Goal: Task Accomplishment & Management: Use online tool/utility

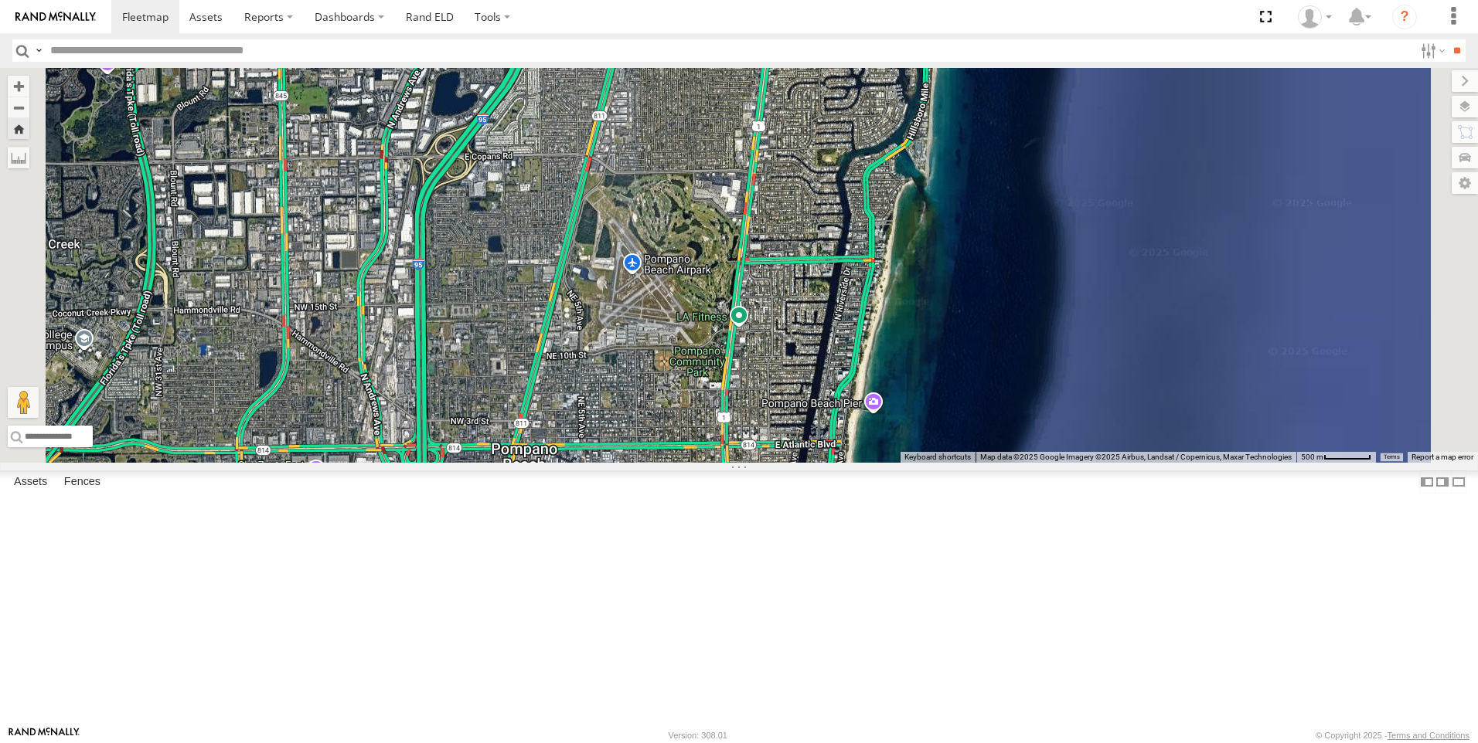
click at [0, 0] on div "All Assets" at bounding box center [0, 0] width 0 height 0
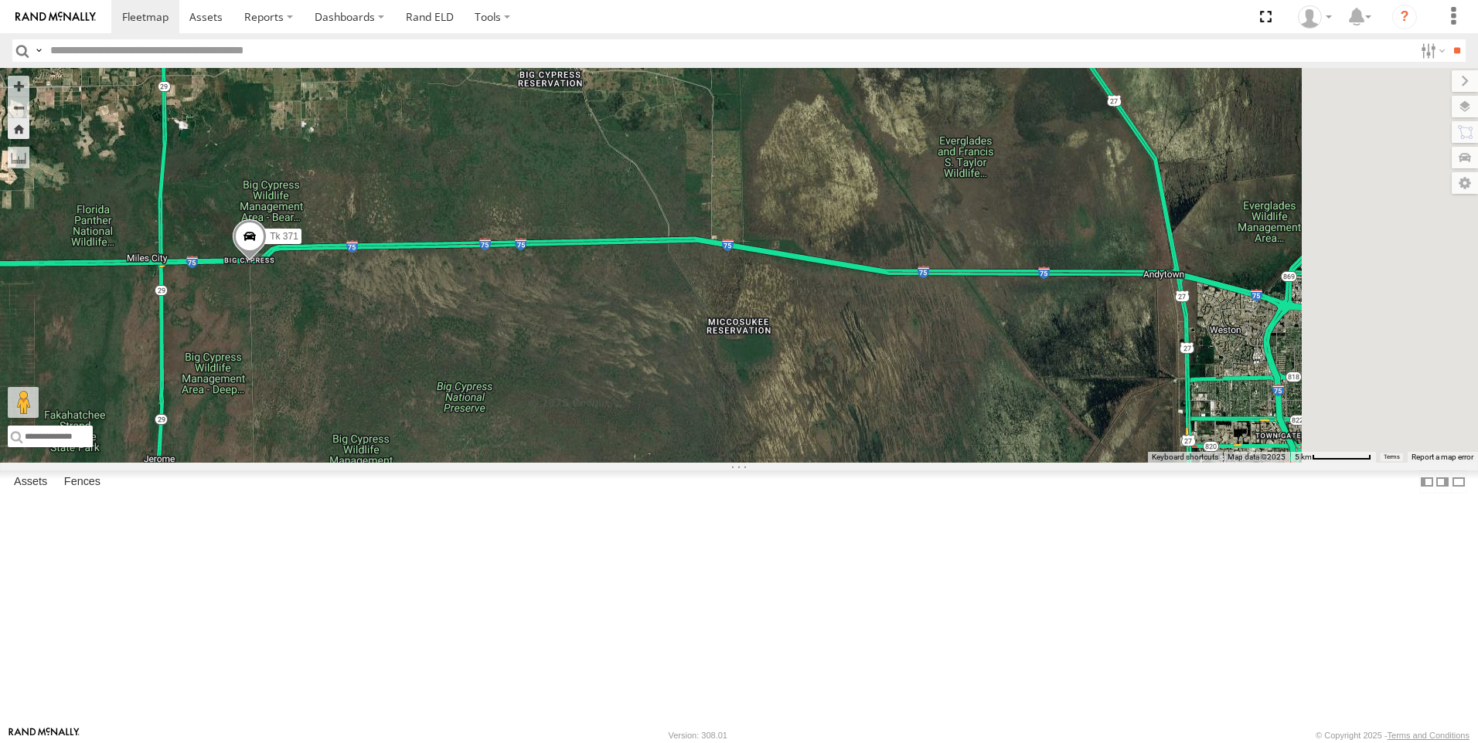
drag, startPoint x: 859, startPoint y: 373, endPoint x: 637, endPoint y: 418, distance: 227.2
click at [597, 421] on div "Tk 371" at bounding box center [739, 265] width 1478 height 395
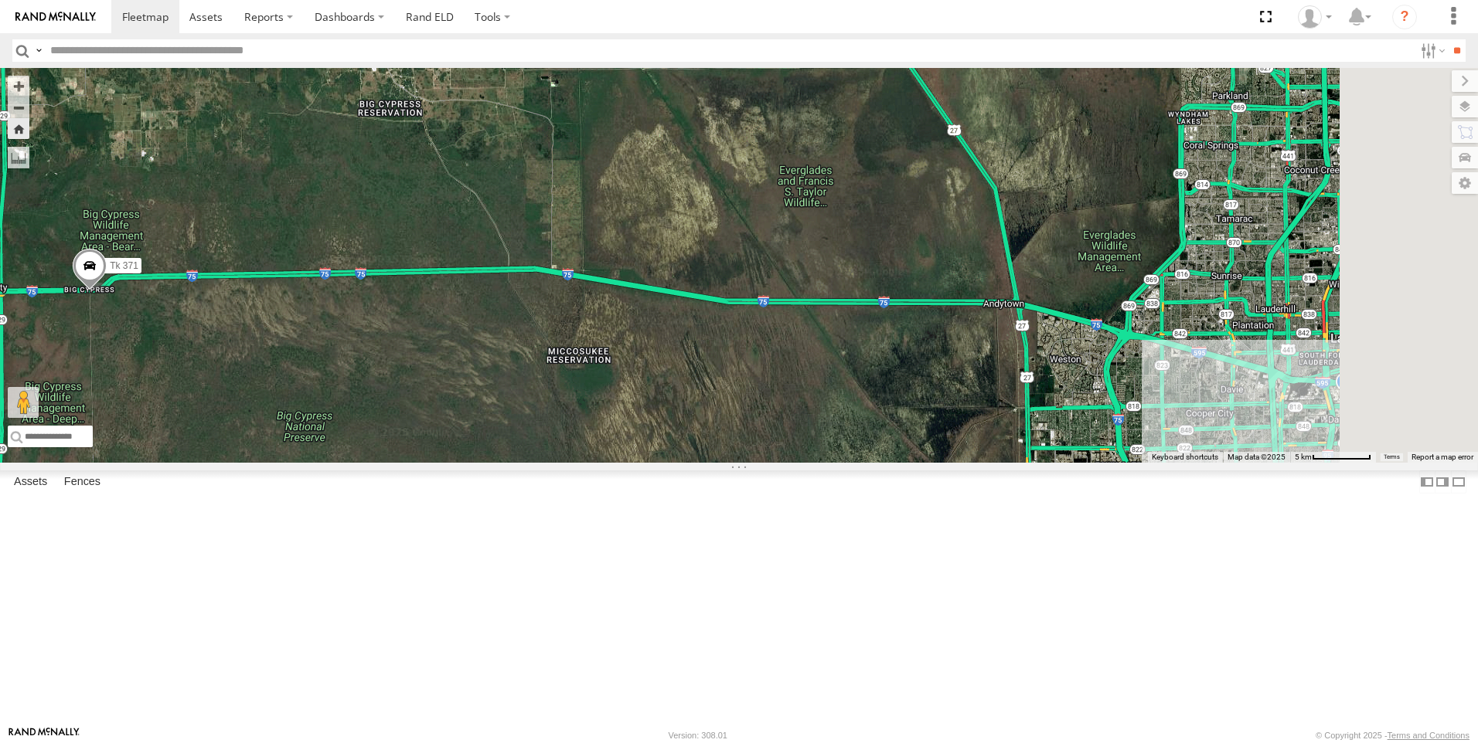
drag, startPoint x: 656, startPoint y: 416, endPoint x: 420, endPoint y: 452, distance: 239.3
click at [420, 452] on div "Tk 371" at bounding box center [739, 265] width 1478 height 395
click at [0, 0] on div "Tk 211" at bounding box center [0, 0] width 0 height 0
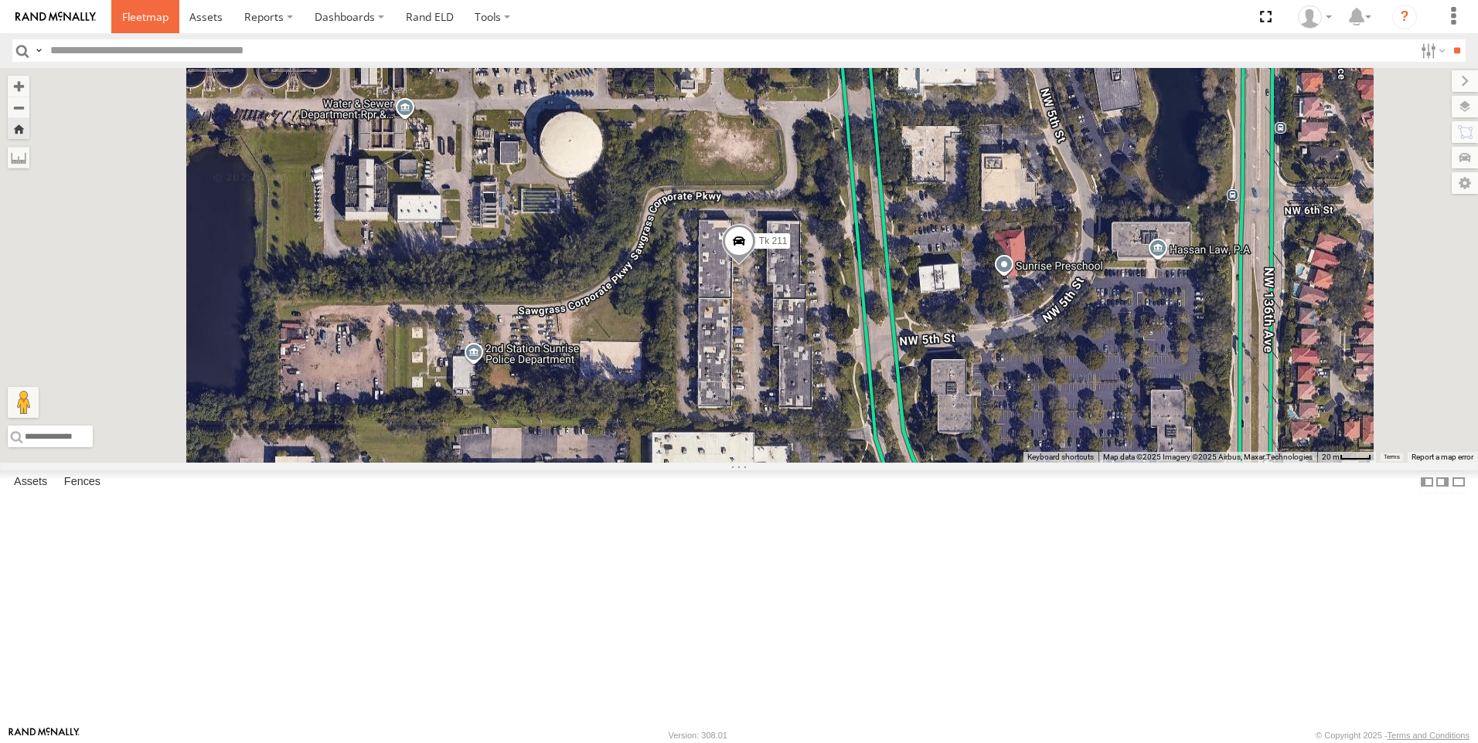
click at [145, 14] on span at bounding box center [145, 16] width 46 height 15
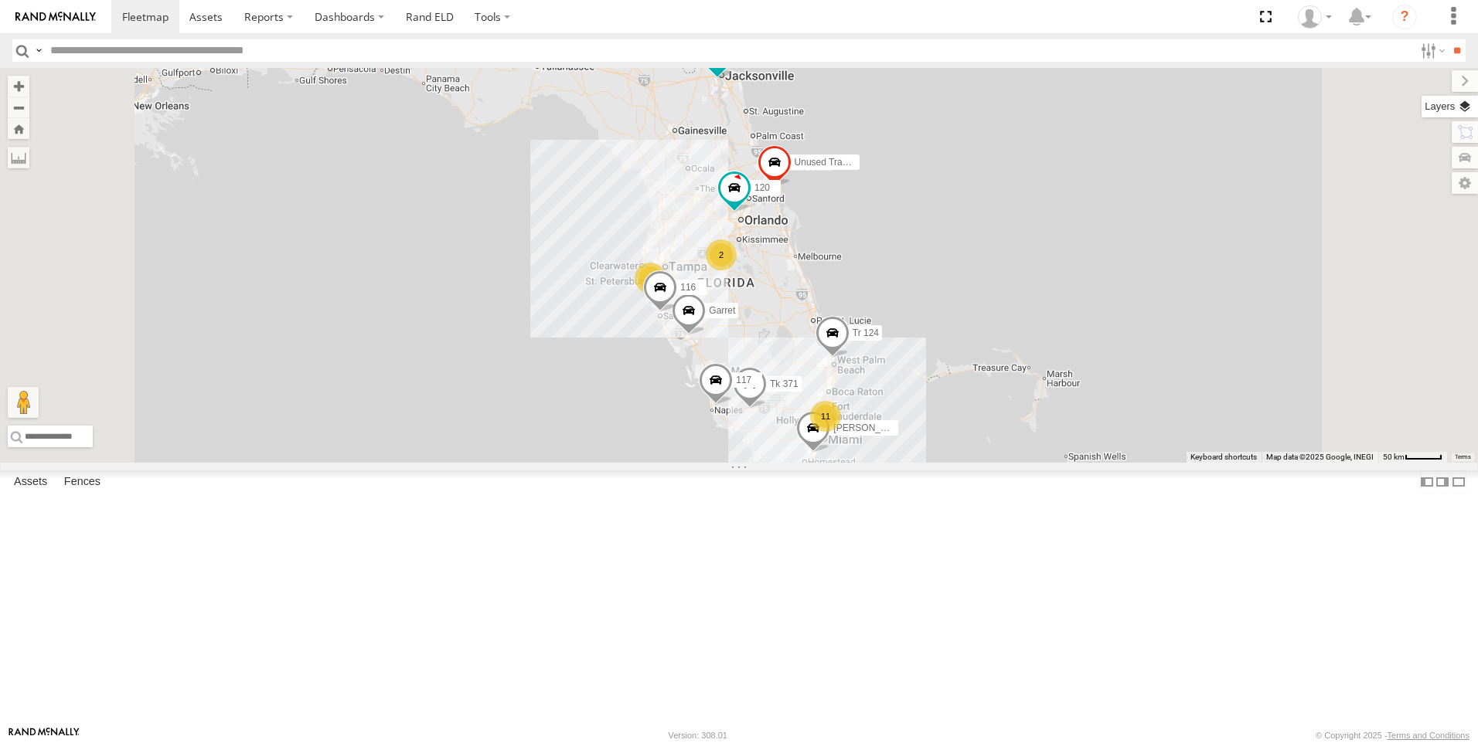
click at [1462, 114] on label at bounding box center [1449, 107] width 56 height 22
click at [0, 0] on span "Basemaps" at bounding box center [0, 0] width 0 height 0
click at [0, 0] on span "Satellite + Roadmap" at bounding box center [0, 0] width 0 height 0
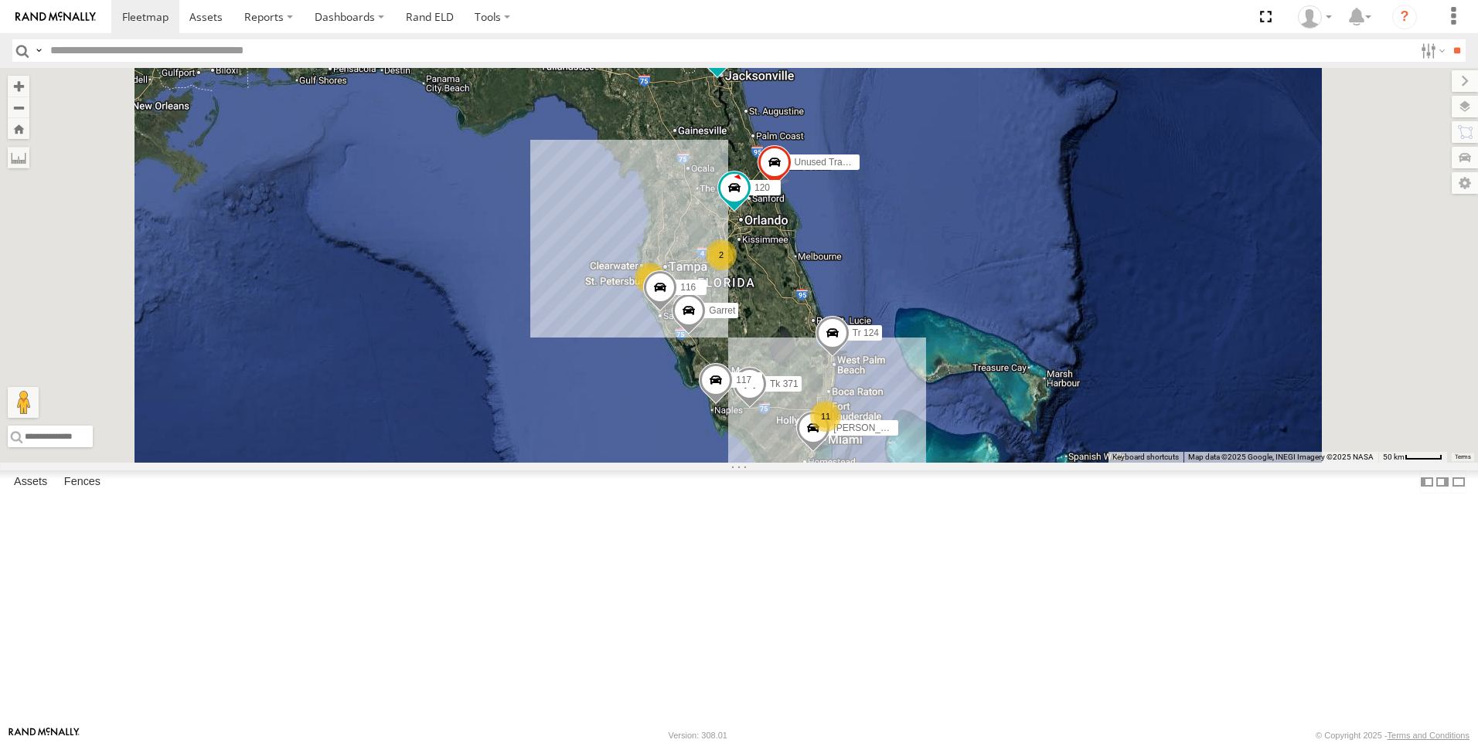
click at [0, 0] on span "Overlays" at bounding box center [0, 0] width 0 height 0
click at [0, 0] on span "Traffic" at bounding box center [0, 0] width 0 height 0
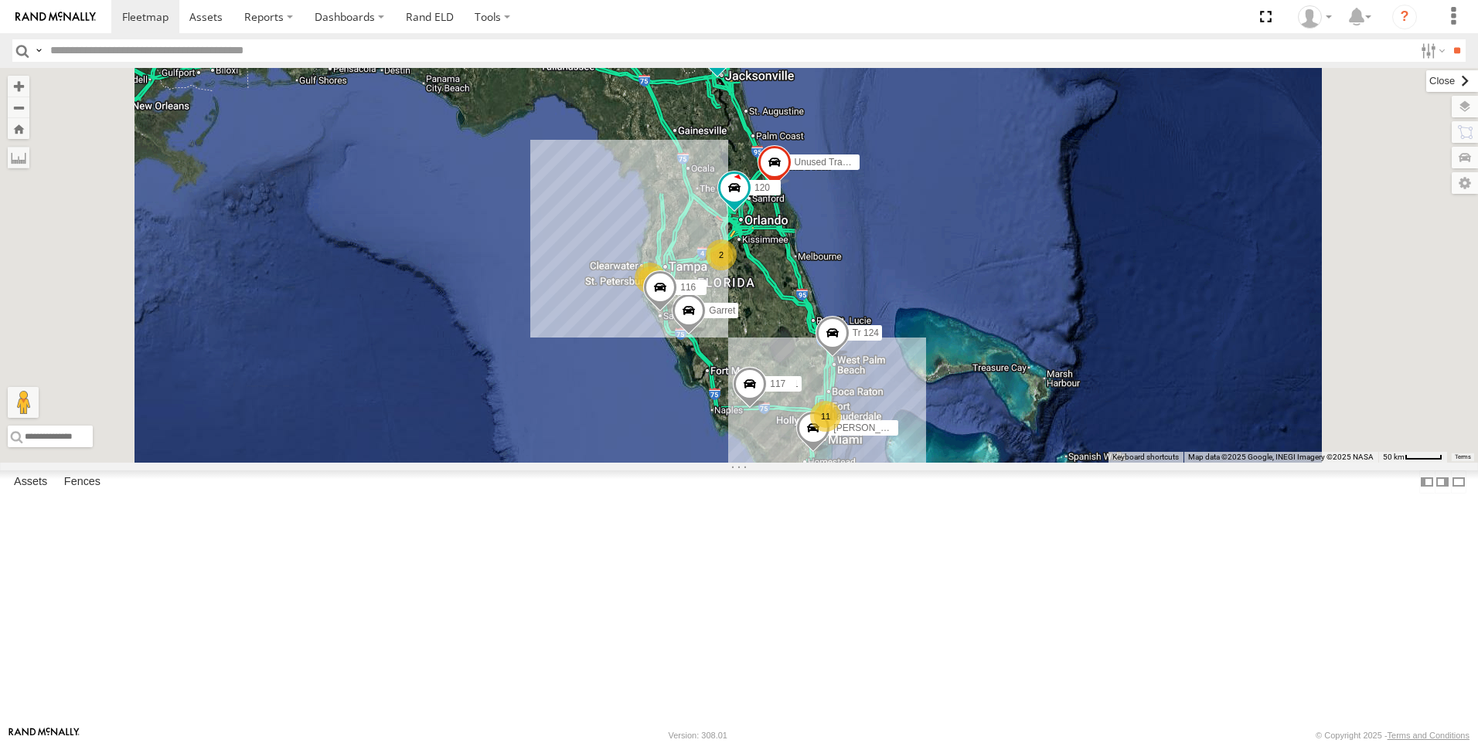
click at [1426, 87] on label at bounding box center [1452, 81] width 52 height 22
